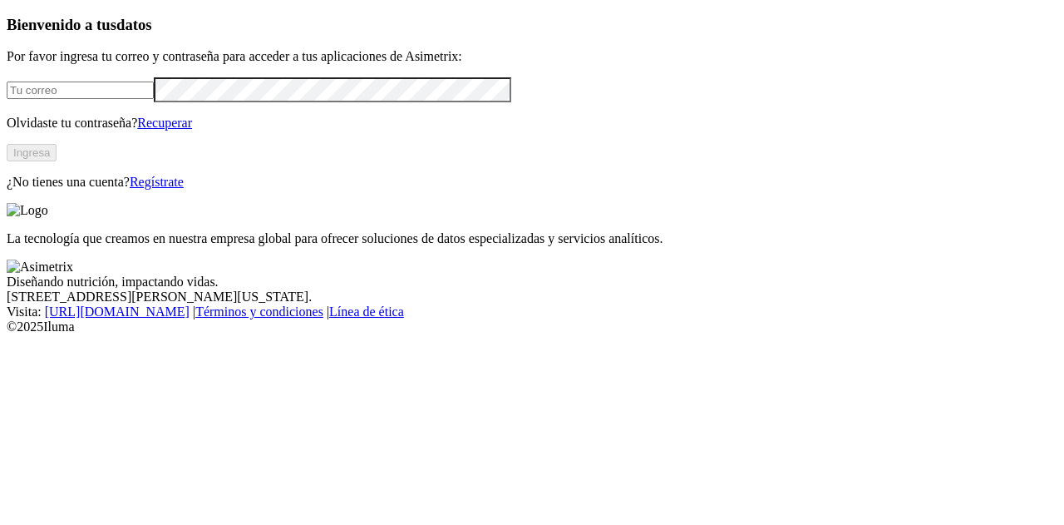
type input "[PERSON_NAME][EMAIL_ADDRESS][PERSON_NAME][DOMAIN_NAME]"
click at [57, 161] on button "Ingresa" at bounding box center [32, 152] width 50 height 17
